Goal: Task Accomplishment & Management: Use online tool/utility

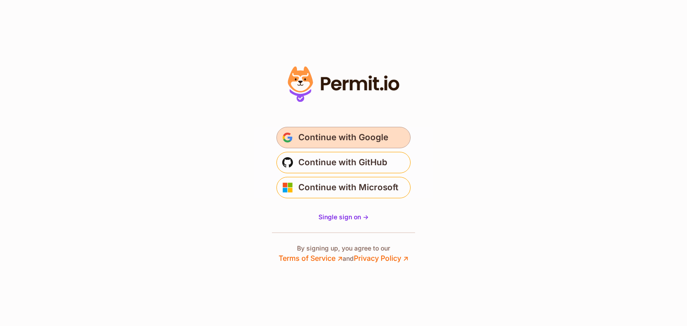
click at [289, 143] on span "submit" at bounding box center [287, 137] width 11 height 11
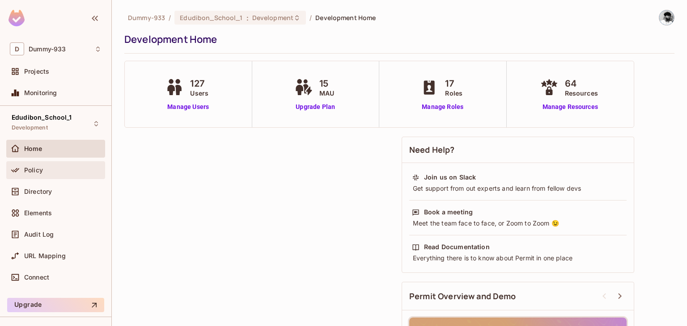
click at [47, 165] on div "Policy" at bounding box center [56, 170] width 92 height 11
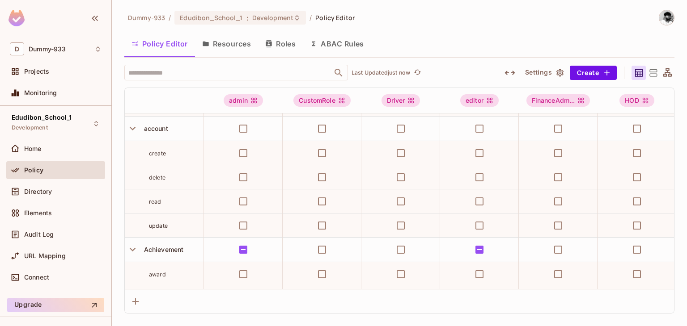
scroll to position [93, 0]
click at [652, 75] on icon at bounding box center [653, 73] width 11 height 11
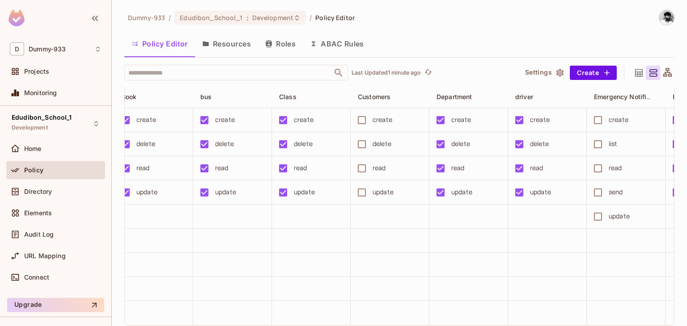
scroll to position [0, 857]
